Goal: Information Seeking & Learning: Learn about a topic

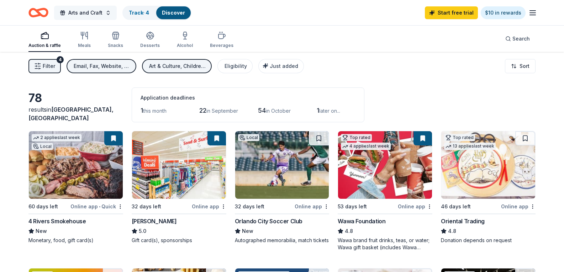
click at [98, 12] on span "Arts and Craft" at bounding box center [85, 13] width 34 height 9
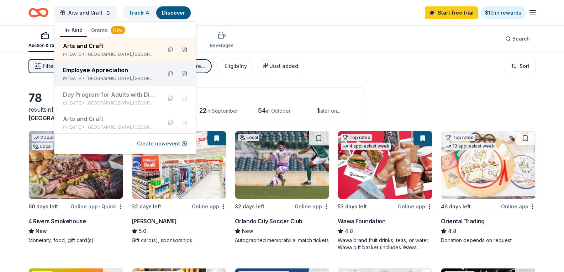
click at [107, 70] on div "Employee Appreciation" at bounding box center [109, 70] width 93 height 9
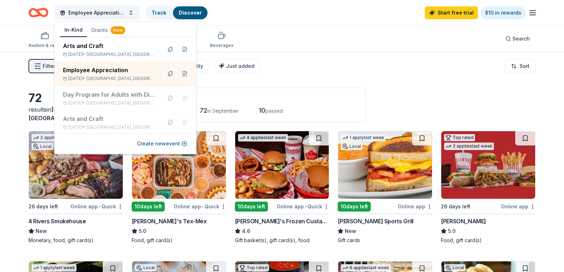
click at [299, 59] on div "Filter 2 Application methods Causes Eligibility Just added Sort" at bounding box center [282, 66] width 564 height 28
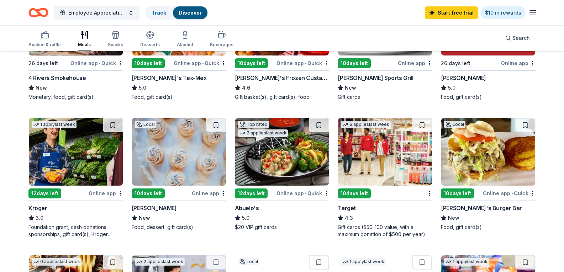
scroll to position [178, 0]
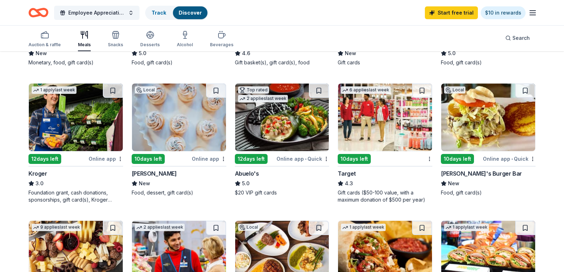
click at [261, 151] on img at bounding box center [282, 118] width 94 height 68
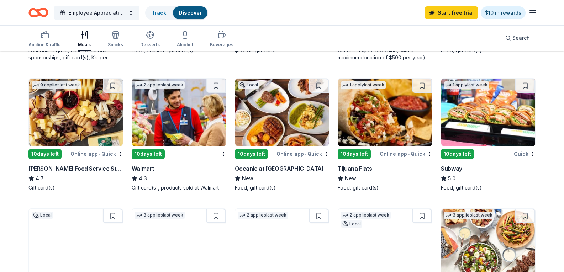
scroll to position [356, 0]
